Goal: Task Accomplishment & Management: Manage account settings

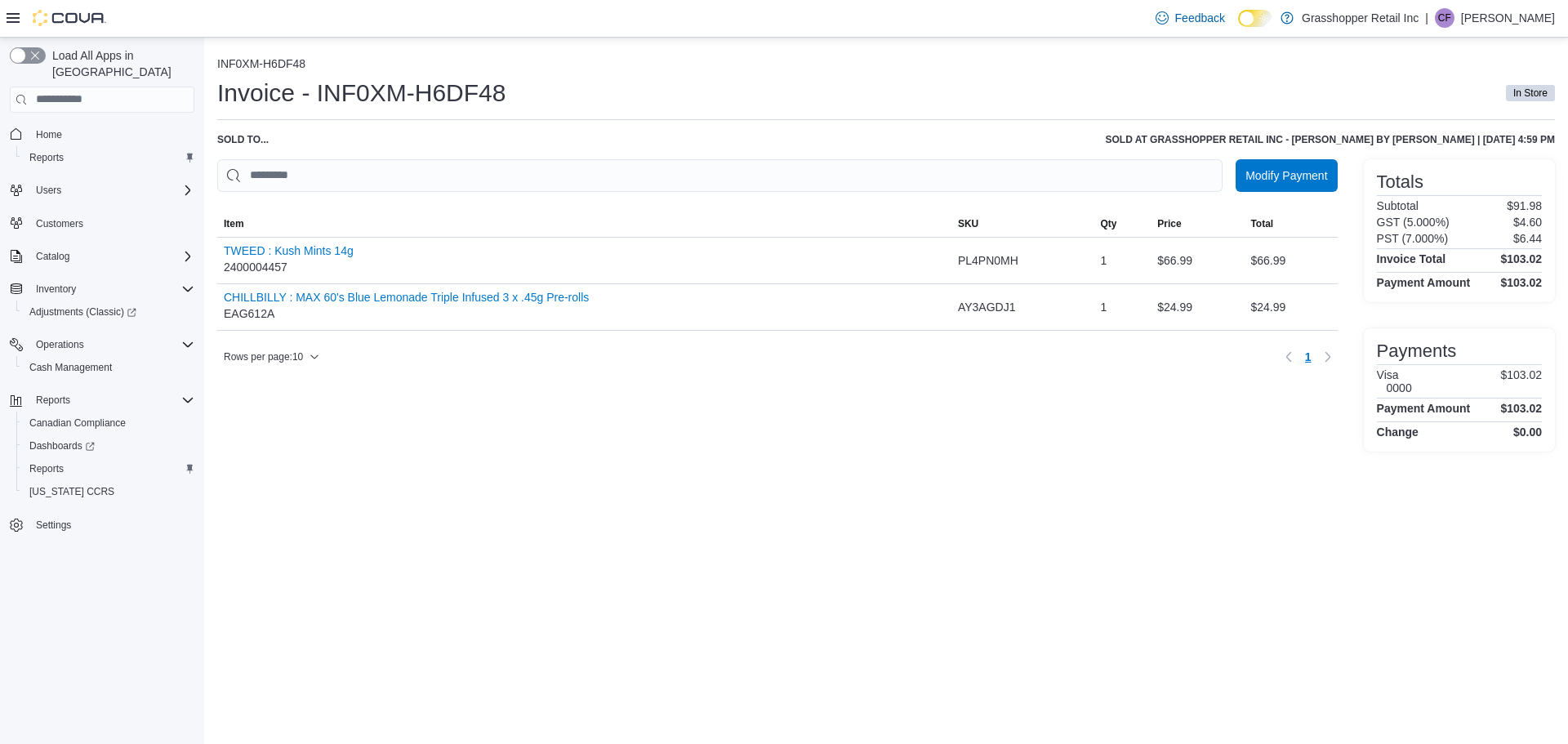
click at [1493, 17] on p "[PERSON_NAME]" at bounding box center [1507, 18] width 94 height 19
click at [1448, 155] on span "Sign Out" at bounding box center [1449, 159] width 44 height 17
